Goal: Information Seeking & Learning: Learn about a topic

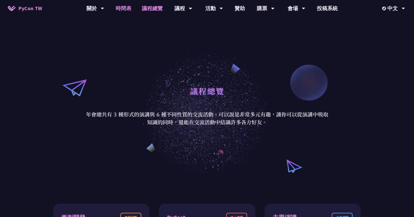
drag, startPoint x: 0, startPoint y: 0, endPoint x: 120, endPoint y: 13, distance: 120.7
click at [120, 13] on link "時間表" at bounding box center [123, 8] width 26 height 17
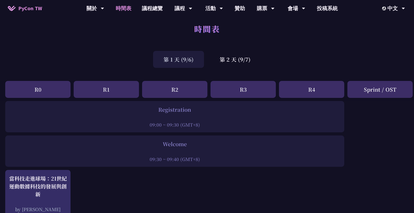
scroll to position [0, 0]
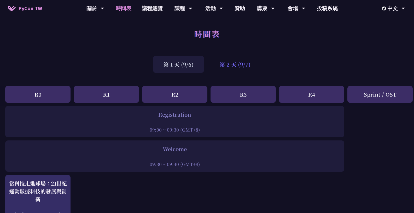
click at [243, 70] on div "第 2 天 (9/7)" at bounding box center [235, 64] width 52 height 17
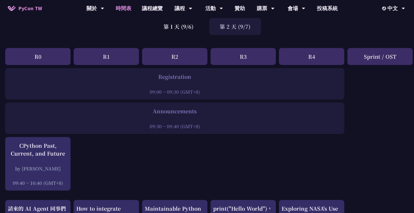
scroll to position [37, 0]
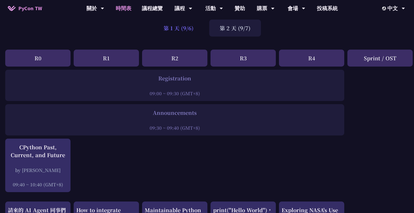
click at [180, 30] on div "第 1 天 (9/6)" at bounding box center [178, 28] width 51 height 17
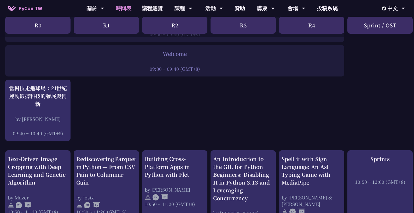
scroll to position [0, 0]
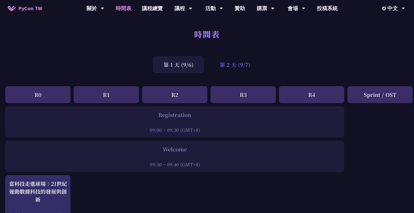
click at [226, 69] on div "第 2 天 (9/7)" at bounding box center [235, 64] width 52 height 17
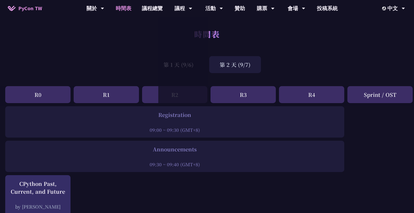
click at [123, 68] on div "第 1 天 (9/6) 第 2 天 (9/7)" at bounding box center [207, 64] width 414 height 22
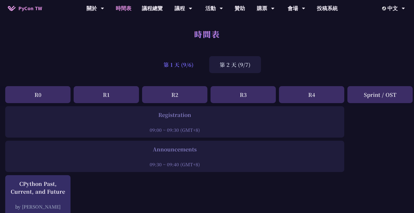
click at [185, 66] on div "第 1 天 (9/6)" at bounding box center [178, 64] width 51 height 17
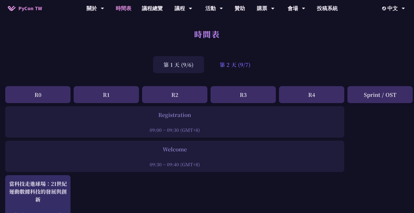
click at [229, 66] on div "第 2 天 (9/7)" at bounding box center [235, 64] width 52 height 17
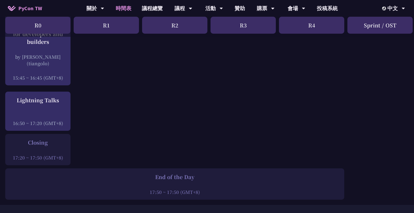
scroll to position [711, 0]
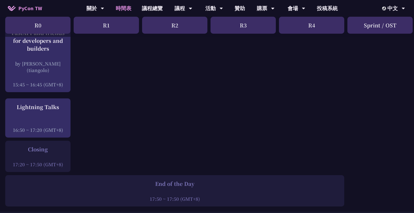
click at [53, 153] on div at bounding box center [38, 157] width 60 height 8
click at [57, 161] on div "17:20 ~ 17:50 (GMT+8)" at bounding box center [38, 164] width 60 height 7
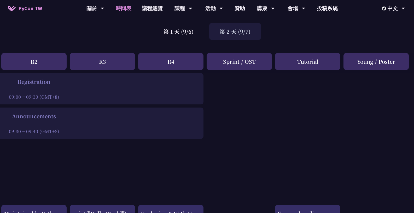
scroll to position [0, 141]
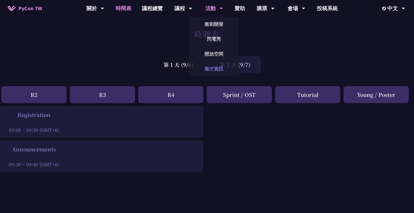
click at [215, 65] on link "徵才資訊" at bounding box center [214, 69] width 50 height 12
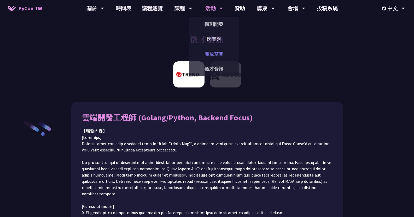
click at [218, 56] on link "開放空間" at bounding box center [214, 54] width 50 height 12
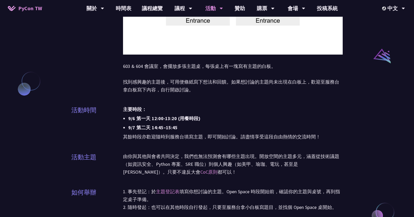
scroll to position [408, 0]
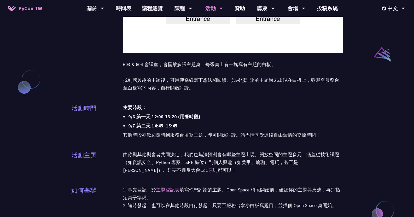
click at [143, 123] on li "9/7 第二天 14:45–15:45" at bounding box center [235, 126] width 214 height 8
click at [156, 135] on p "其餘時段亦歡迎隨時到服務台填寫主題，即可開始討論。請盡情享受這段自由熱情的交流時間！" at bounding box center [233, 135] width 220 height 8
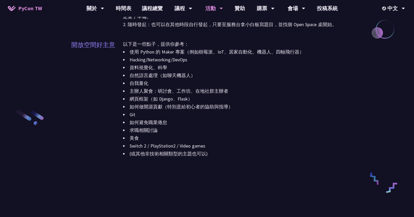
scroll to position [589, 0]
click at [156, 135] on li "美食" at bounding box center [233, 138] width 220 height 8
click at [137, 46] on p "以下是一些點子，提供你參考：" at bounding box center [233, 44] width 220 height 8
click at [149, 51] on li "使用 Python 的 Maker 專案（例如樹莓派、IoT、居家自動化、機器人、四軸飛行器）" at bounding box center [233, 51] width 220 height 8
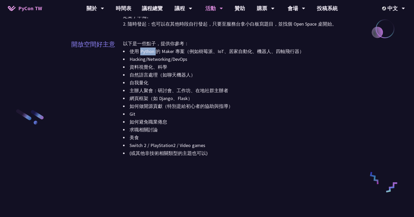
click at [149, 51] on li "使用 Python 的 Maker 專案（例如樹莓派、IoT、居家自動化、機器人、四軸飛行器）" at bounding box center [233, 51] width 220 height 8
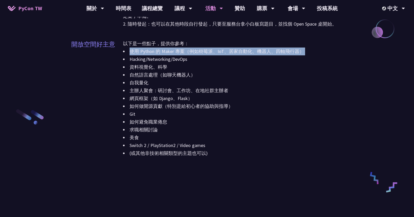
click at [149, 51] on li "使用 Python 的 Maker 專案（例如樹莓派、IoT、居家自動化、機器人、四軸飛行器）" at bounding box center [233, 51] width 220 height 8
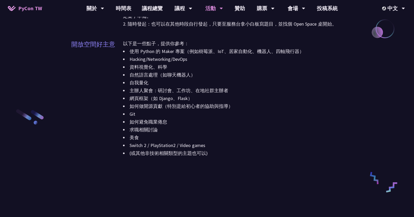
click at [148, 59] on li "Hacking/Networking/DevOps" at bounding box center [233, 59] width 220 height 8
click at [149, 69] on li "資料視覺化、科學" at bounding box center [233, 67] width 220 height 8
drag, startPoint x: 149, startPoint y: 69, endPoint x: 154, endPoint y: 75, distance: 8.4
click at [154, 75] on div "使用 Python 的 Maker 專案（例如樹莓派、IoT、居家自動化、機器人、四軸飛行器） Hacking/Networking/DevOps 資料視覺化…" at bounding box center [233, 102] width 220 height 110
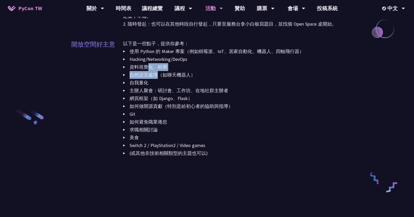
click at [154, 75] on li "自然語言處理（如聊天機器人）" at bounding box center [233, 75] width 220 height 8
click at [143, 81] on li "自我量化" at bounding box center [233, 83] width 220 height 8
click at [152, 93] on li "主辦人聚會：研討會、工作坊、在地社群主辦者" at bounding box center [233, 91] width 220 height 8
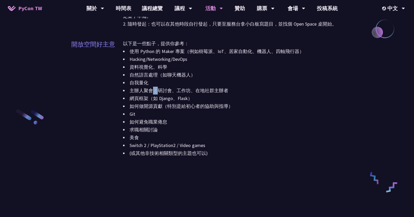
click at [152, 93] on li "主辦人聚會：研討會、工作坊、在地社群主辦者" at bounding box center [233, 91] width 220 height 8
click at [269, 65] on li "資料視覺化、科學" at bounding box center [233, 67] width 220 height 8
click at [289, 110] on li "Git" at bounding box center [233, 114] width 220 height 8
click at [176, 123] on li "如何避免職業倦怠" at bounding box center [233, 122] width 220 height 8
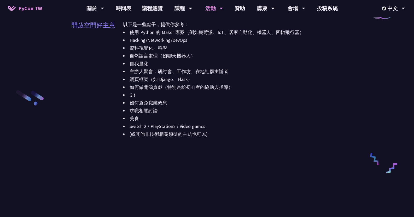
scroll to position [608, 0]
click at [176, 123] on li "Switch 2 / PlayStation2 / Video games" at bounding box center [233, 126] width 220 height 8
click at [202, 135] on li "(或其他非技術相關類型的主題也可以)" at bounding box center [233, 134] width 220 height 8
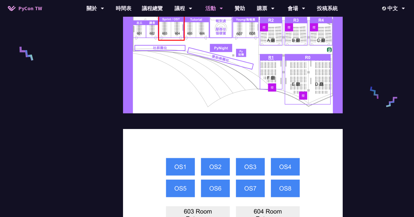
scroll to position [0, 0]
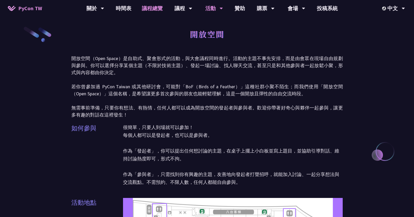
click at [159, 11] on link "議程總覽" at bounding box center [151, 8] width 31 height 17
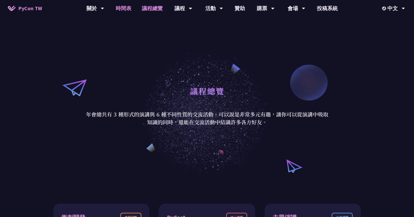
click at [125, 10] on link "時間表" at bounding box center [123, 8] width 26 height 17
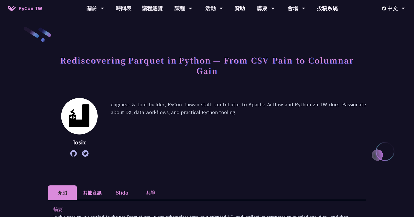
drag, startPoint x: 0, startPoint y: 0, endPoint x: 177, endPoint y: 71, distance: 190.4
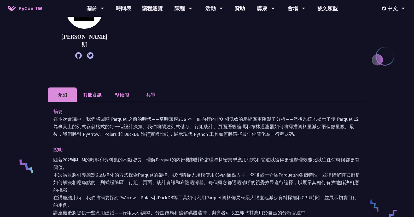
scroll to position [95, 0]
click at [119, 91] on font "堅硬的" at bounding box center [122, 94] width 14 height 7
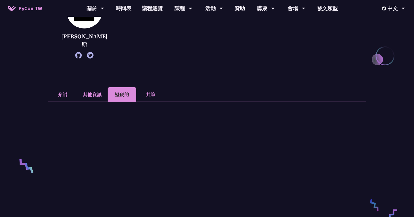
click at [152, 88] on li "共筆" at bounding box center [150, 94] width 29 height 14
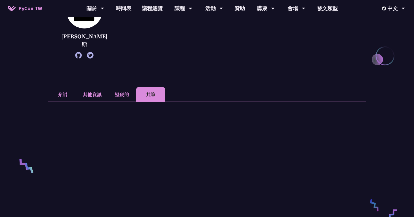
click at [98, 89] on li "其他資訊" at bounding box center [92, 94] width 31 height 14
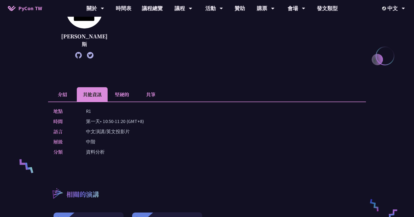
click at [145, 88] on li "共筆" at bounding box center [150, 94] width 29 height 14
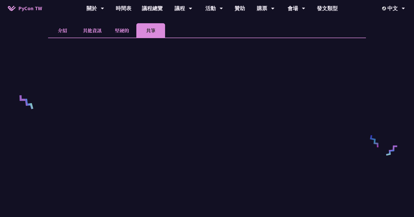
scroll to position [160, 0]
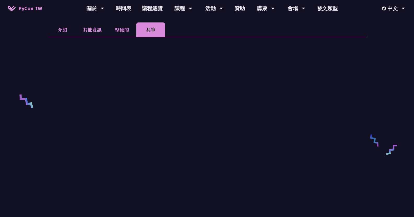
click at [99, 23] on li "其他資訊" at bounding box center [92, 29] width 31 height 14
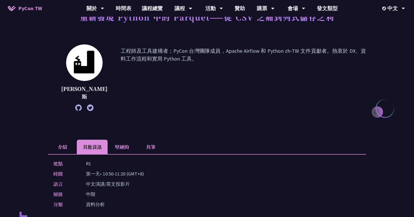
scroll to position [45, 0]
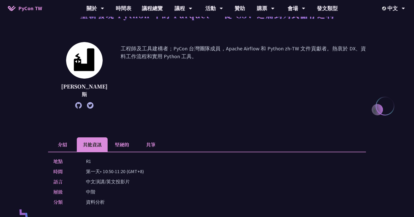
click at [68, 137] on li "介紹" at bounding box center [62, 144] width 29 height 14
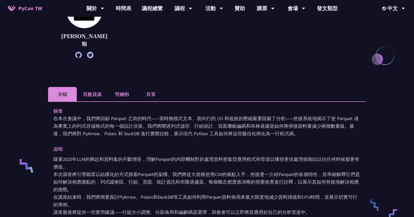
scroll to position [104, 0]
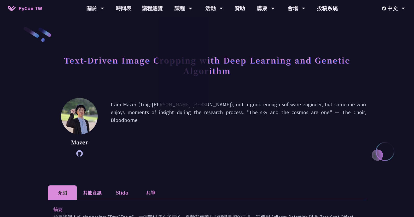
drag, startPoint x: 172, startPoint y: 69, endPoint x: 127, endPoint y: 76, distance: 45.6
click at [127, 76] on h1 "Text-Driven Image Cropping with Deep Learning and Genetic Algorithm" at bounding box center [207, 65] width 318 height 26
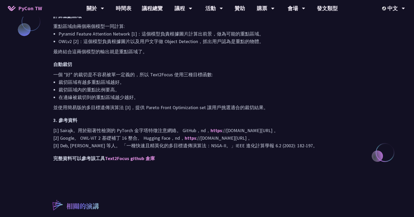
scroll to position [466, 0]
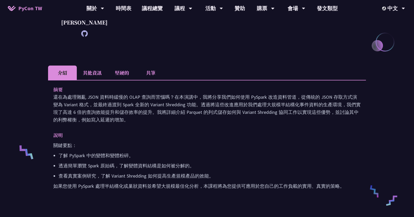
scroll to position [112, 0]
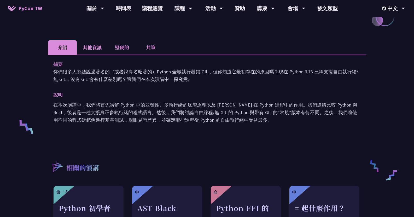
scroll to position [134, 0]
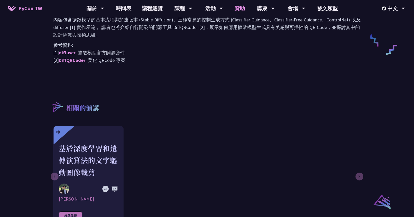
scroll to position [258, 0]
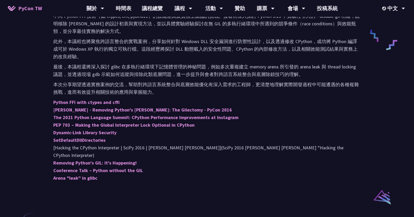
scroll to position [265, 0]
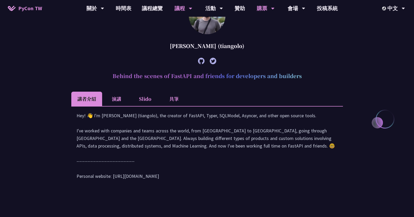
scroll to position [179, 0]
click at [253, 61] on div at bounding box center [206, 60] width 271 height 14
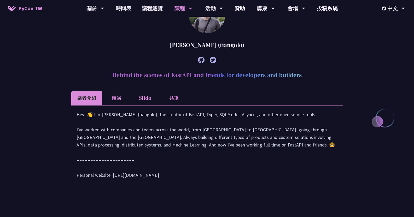
scroll to position [180, 0]
